Goal: Check status: Check status

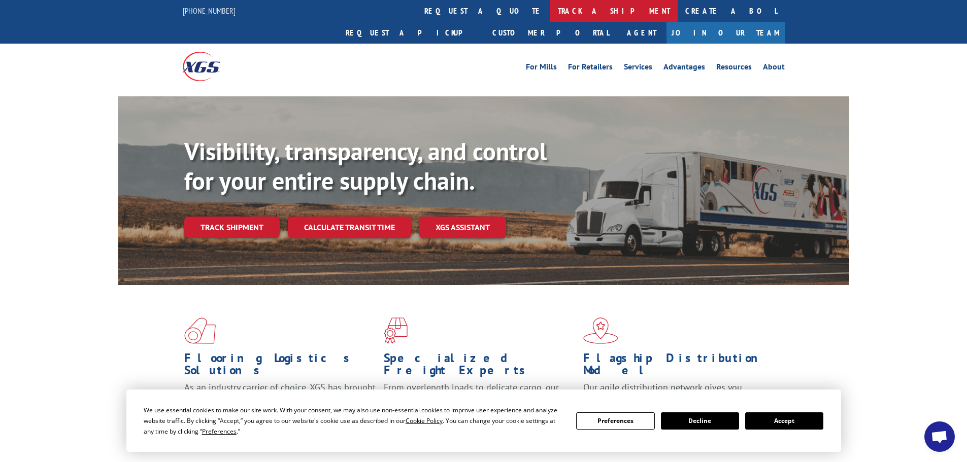
click at [550, 13] on link "track a shipment" at bounding box center [613, 11] width 127 height 22
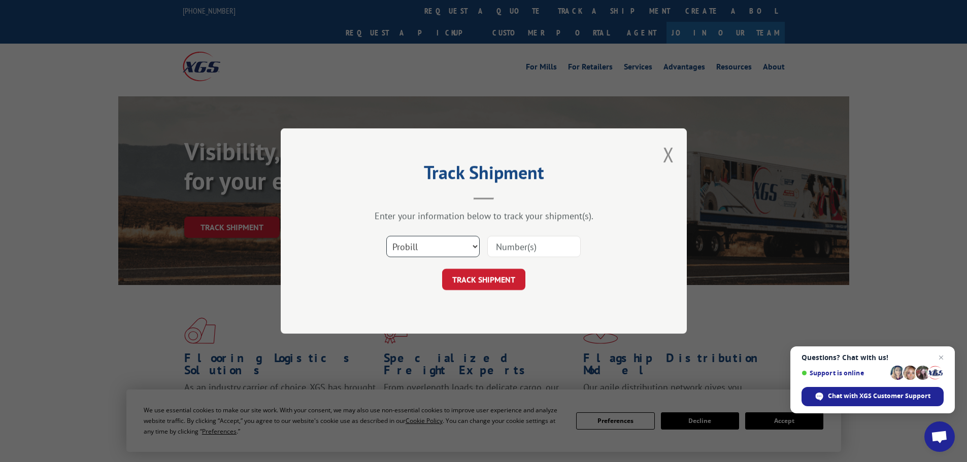
click at [432, 245] on select "Select category... Probill BOL PO" at bounding box center [432, 246] width 93 height 21
select select "bol"
click at [386, 236] on select "Select category... Probill BOL PO" at bounding box center [432, 246] width 93 height 21
click at [504, 247] on input at bounding box center [533, 246] width 93 height 21
paste input "5620401"
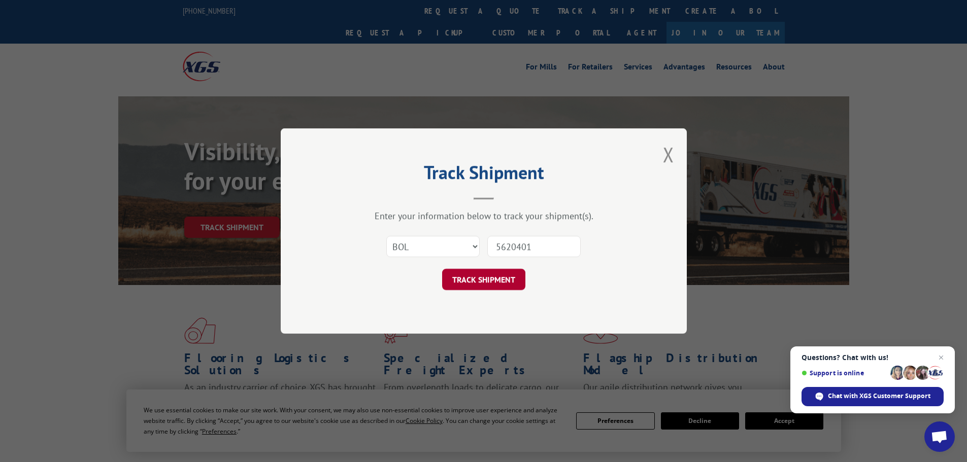
type input "5620401"
click at [490, 282] on button "TRACK SHIPMENT" at bounding box center [483, 279] width 83 height 21
